Goal: Task Accomplishment & Management: Complete application form

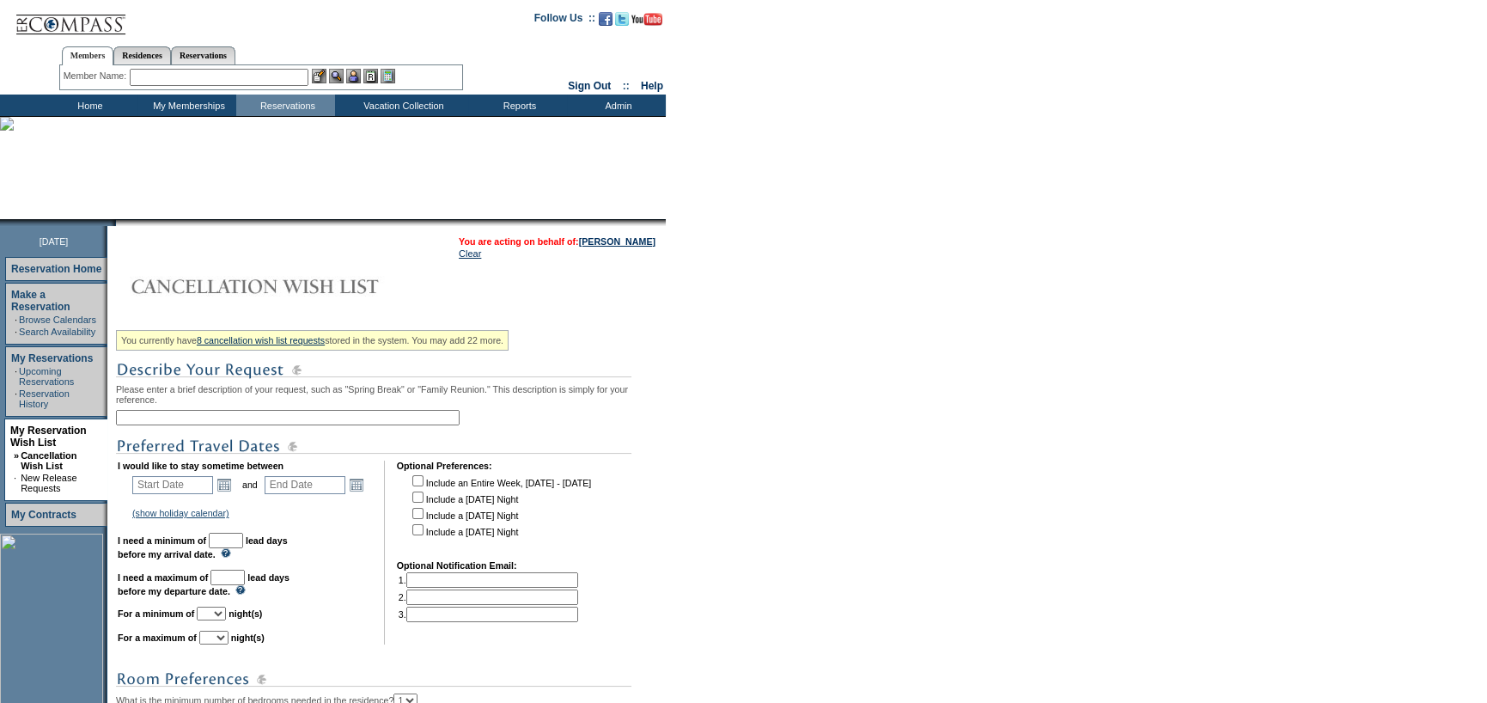
click at [416, 411] on div "You currently have 8 cancellation wish list requests stored in the system. You …" at bounding box center [388, 619] width 545 height 590
drag, startPoint x: 415, startPoint y: 417, endPoint x: 987, endPoint y: 448, distance: 572.9
click at [415, 417] on input "text" at bounding box center [288, 417] width 344 height 15
type input "Laguna Beach Proactive"
click at [222, 492] on link "Open the calendar popup." at bounding box center [224, 484] width 19 height 19
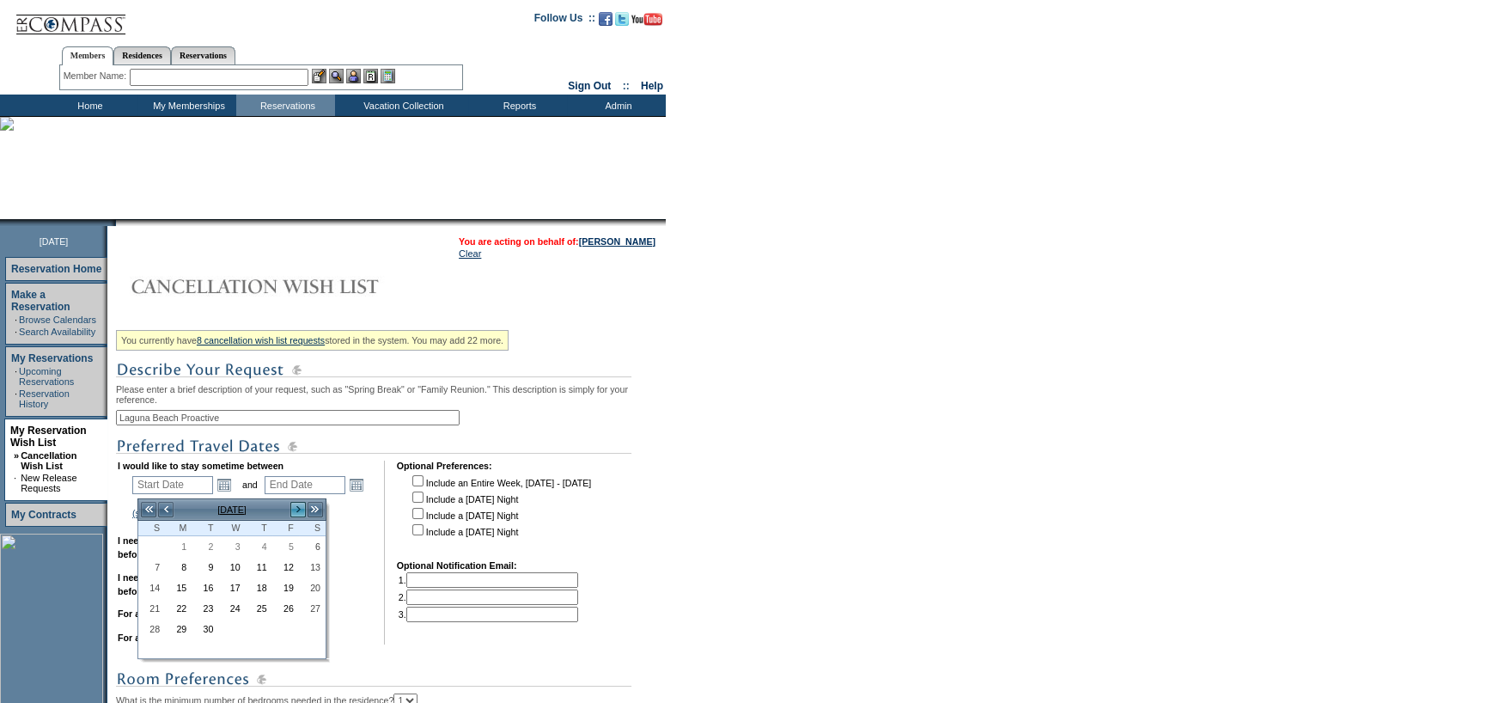
click at [295, 508] on link ">" at bounding box center [297, 509] width 17 height 17
click at [209, 74] on input "text" at bounding box center [219, 77] width 179 height 17
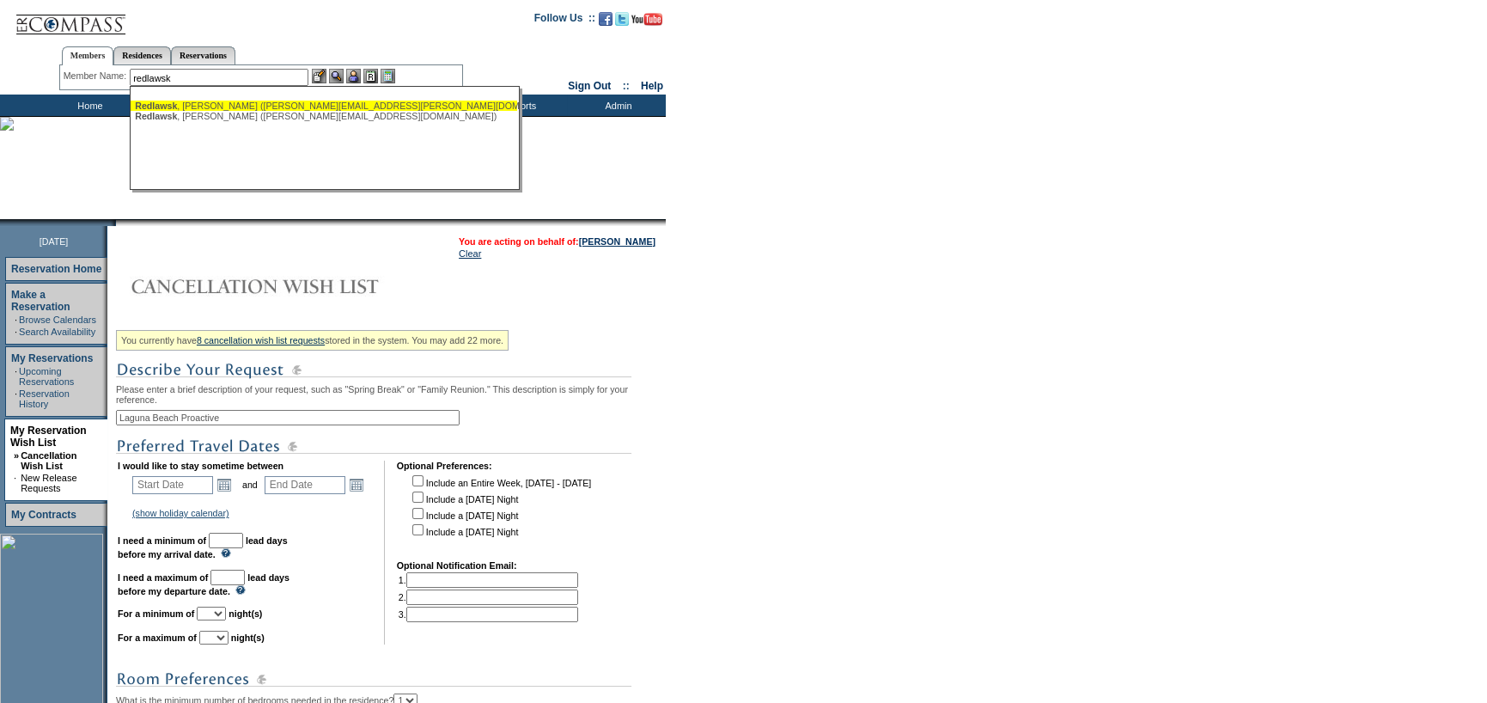
click at [242, 107] on div "[PERSON_NAME] ([PERSON_NAME][EMAIL_ADDRESS][PERSON_NAME][DOMAIN_NAME])" at bounding box center [324, 105] width 378 height 10
type input "[PERSON_NAME] ([PERSON_NAME][EMAIL_ADDRESS][PERSON_NAME][DOMAIN_NAME])"
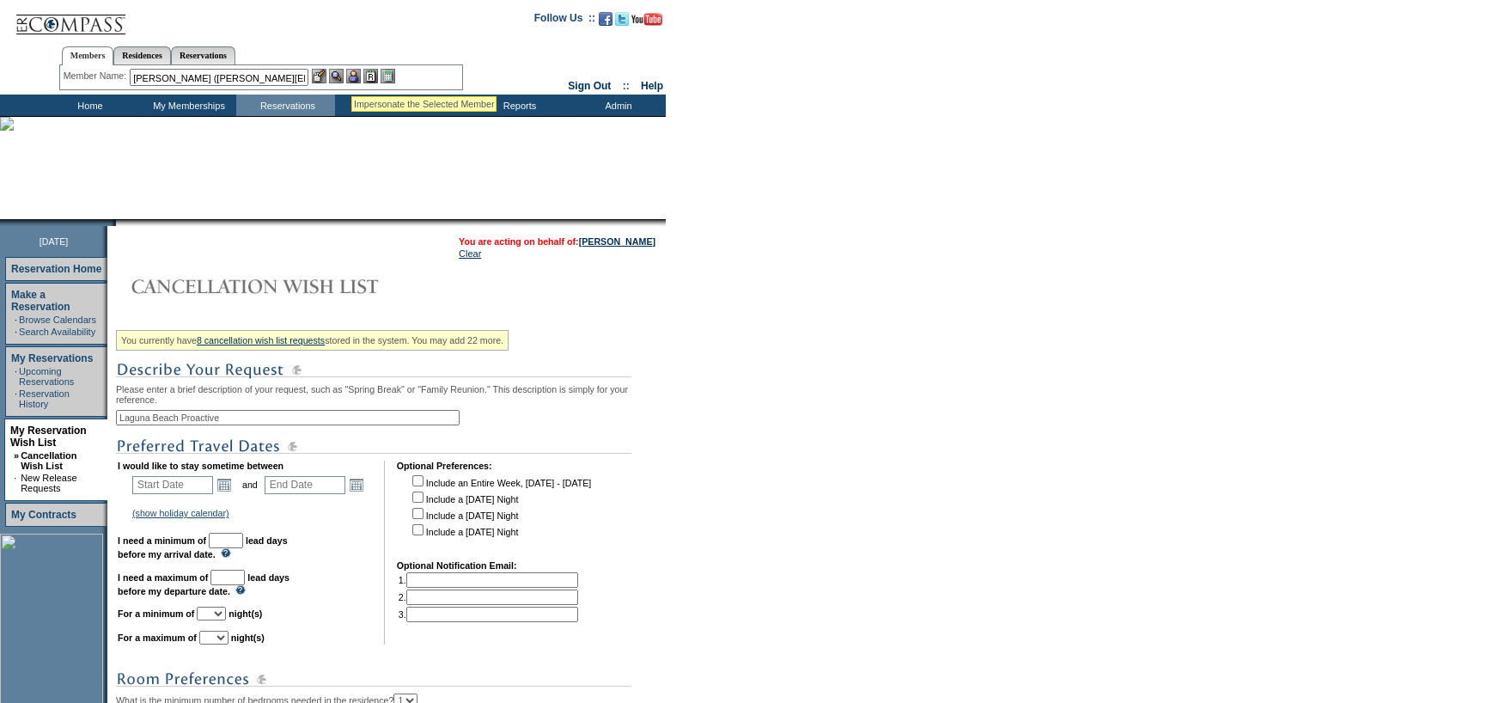
click at [355, 70] on img at bounding box center [353, 76] width 15 height 15
click at [342, 76] on img at bounding box center [336, 76] width 15 height 15
